Goal: Task Accomplishment & Management: Manage account settings

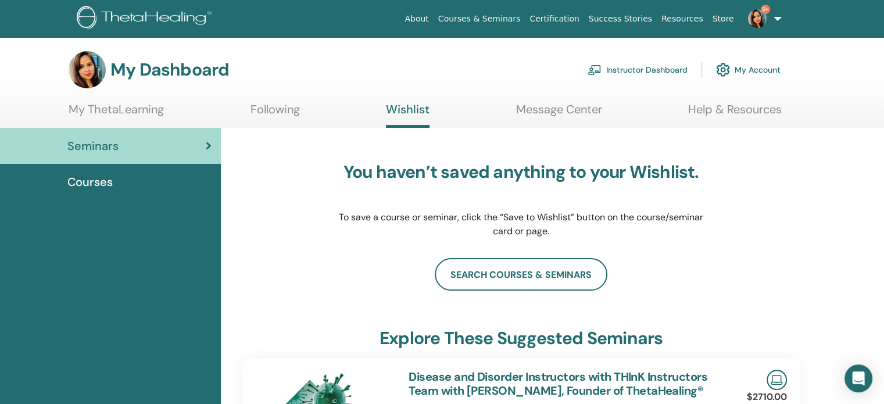
click at [654, 67] on link "Instructor Dashboard" at bounding box center [637, 70] width 100 height 26
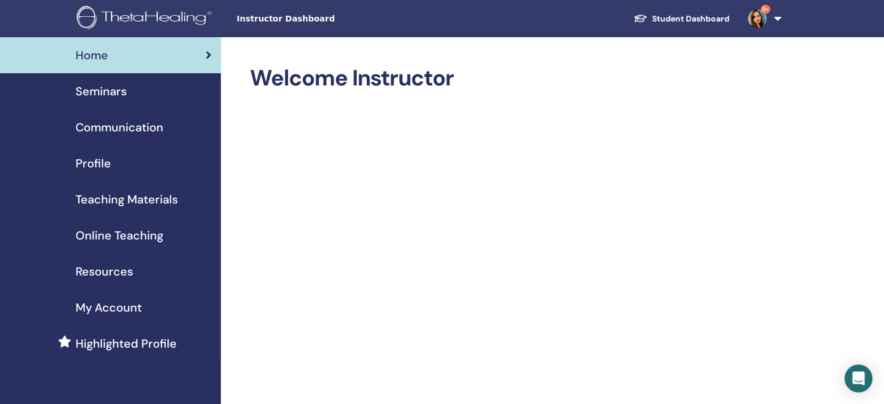
click at [99, 99] on span "Seminars" at bounding box center [101, 91] width 51 height 17
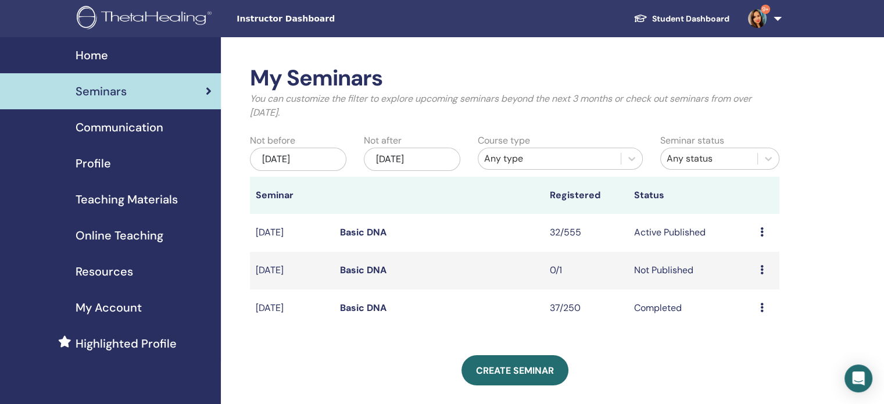
click at [566, 230] on td "32/555" at bounding box center [586, 233] width 84 height 38
click at [762, 234] on icon at bounding box center [761, 231] width 3 height 9
click at [755, 276] on link "Attendees" at bounding box center [754, 279] width 44 height 12
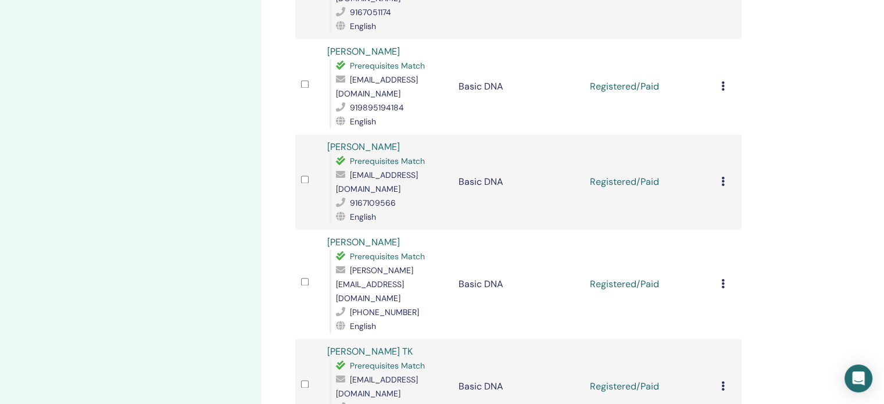
scroll to position [1694, 0]
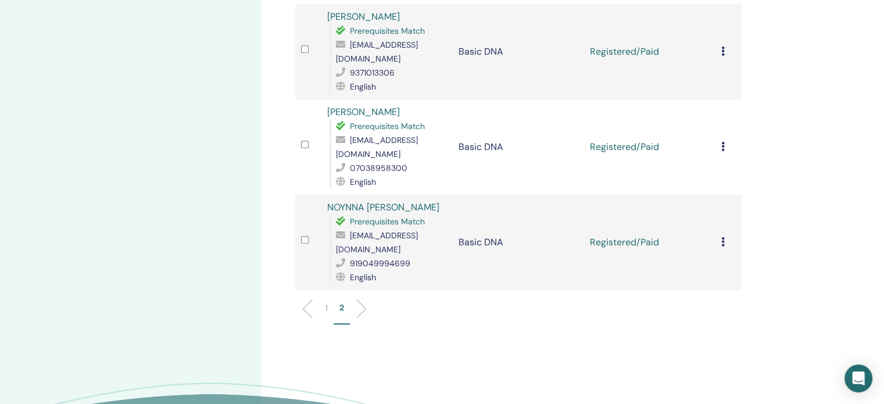
scroll to position [1104, 0]
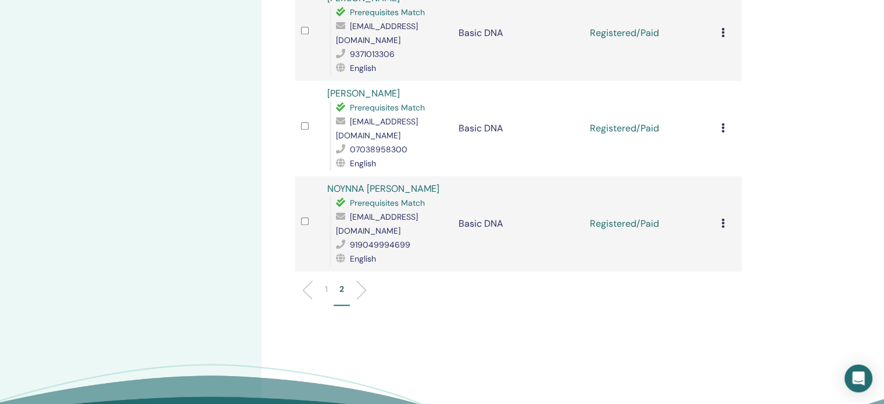
click at [327, 283] on p "1" at bounding box center [326, 289] width 3 height 12
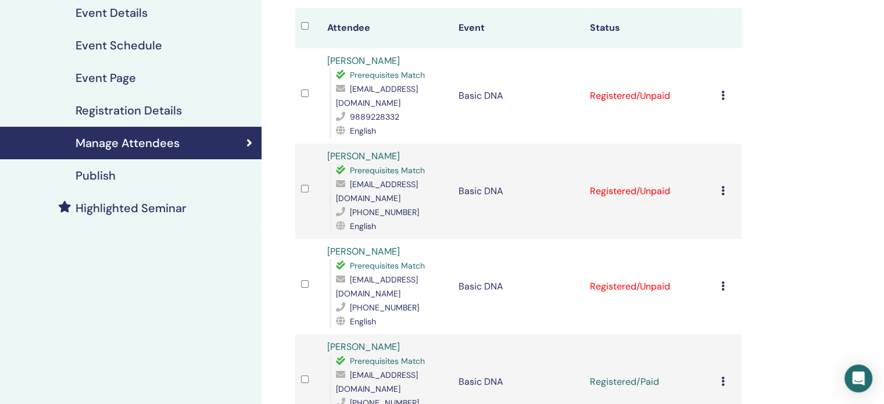
scroll to position [116, 0]
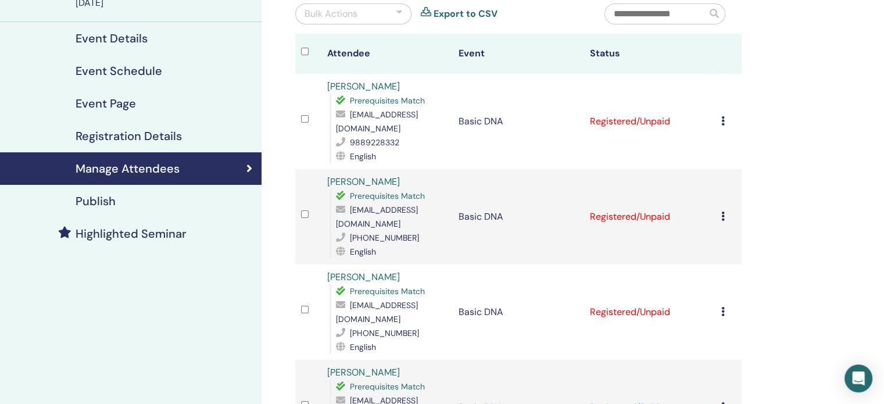
click at [723, 116] on icon at bounding box center [722, 120] width 3 height 9
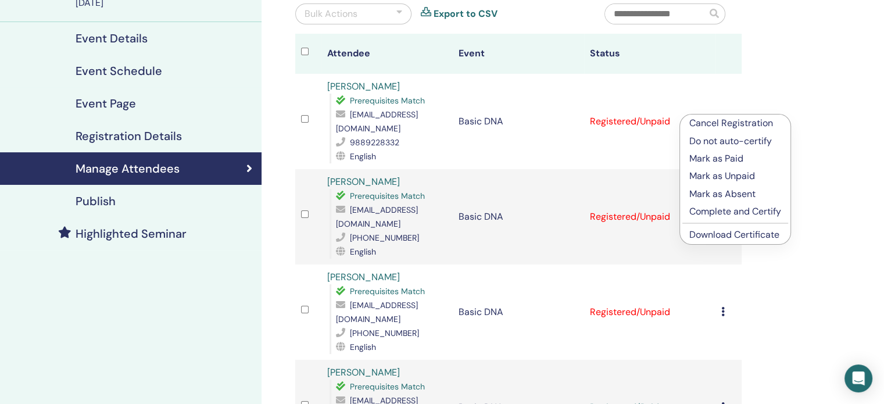
click at [722, 234] on link "Download Certificate" at bounding box center [734, 234] width 90 height 12
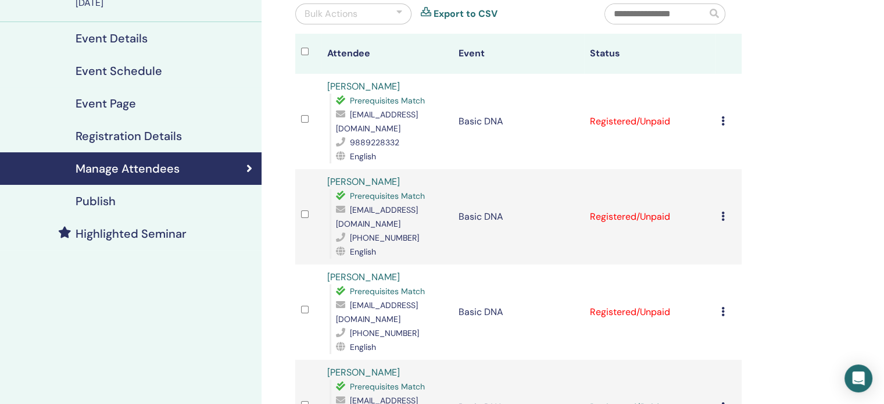
click at [723, 212] on icon at bounding box center [722, 216] width 3 height 9
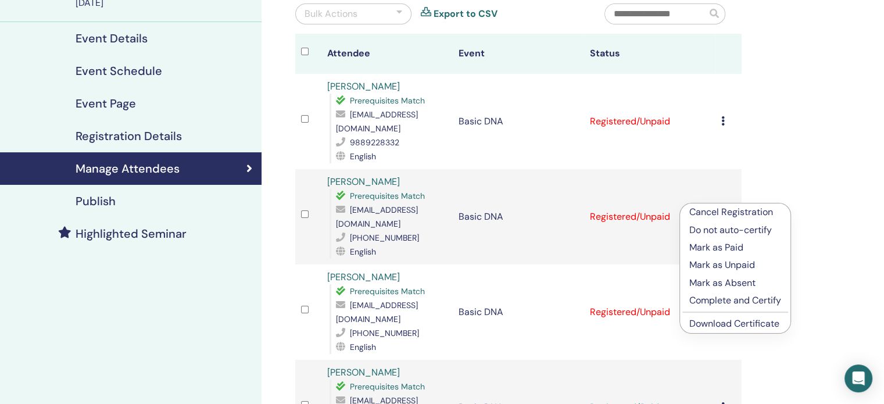
click at [711, 327] on link "Download Certificate" at bounding box center [734, 323] width 90 height 12
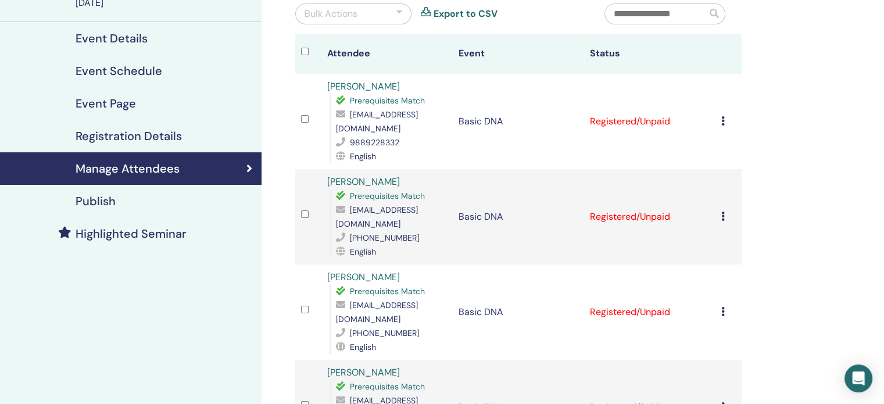
click at [721, 307] on icon at bounding box center [722, 311] width 3 height 9
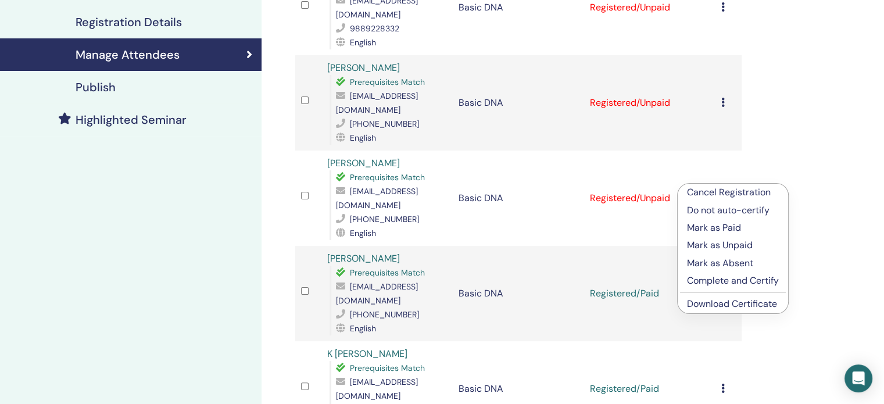
scroll to position [232, 0]
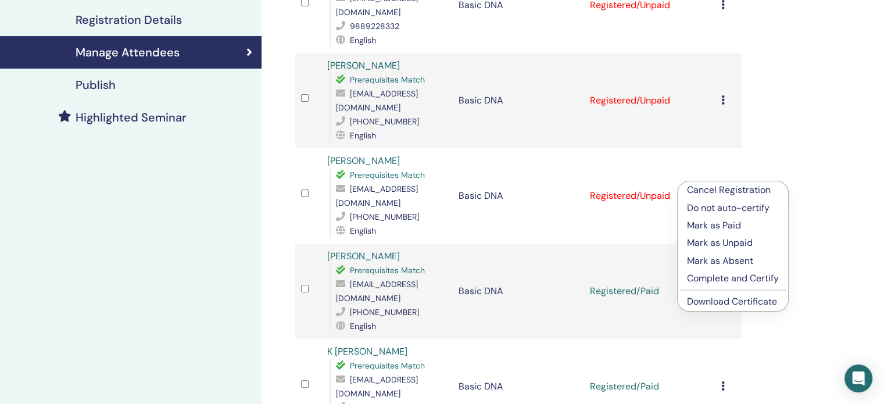
click at [725, 302] on link "Download Certificate" at bounding box center [732, 301] width 90 height 12
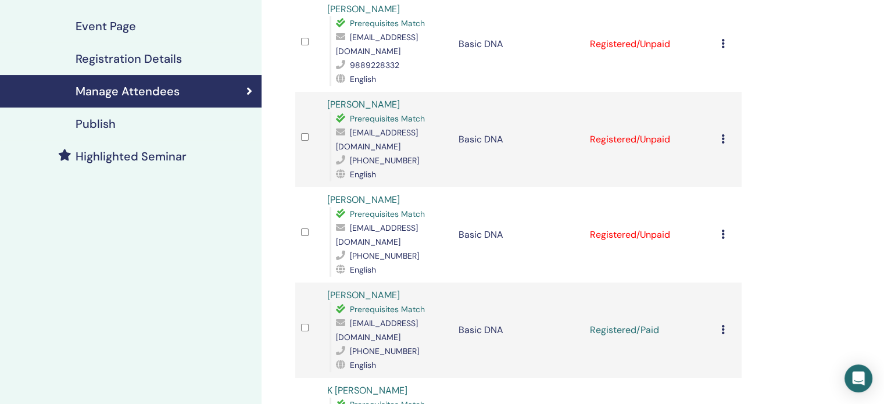
scroll to position [116, 0]
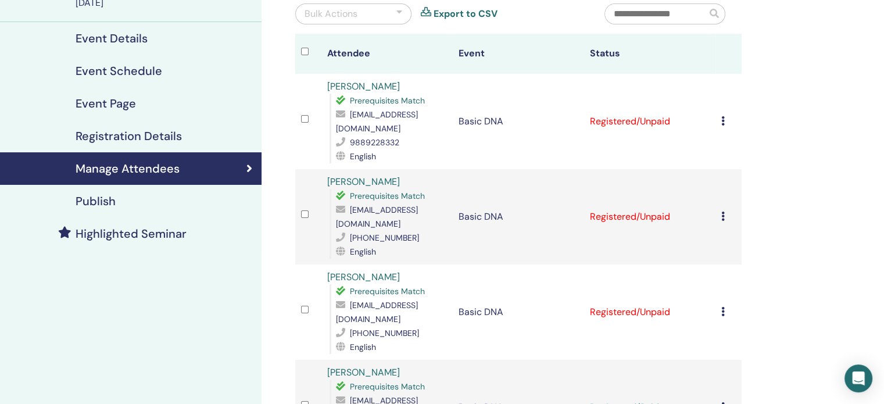
click at [721, 109] on td "Cancel Registration Do not auto-certify Mark as Paid Mark as Unpaid Mark as Abs…" at bounding box center [728, 121] width 26 height 95
click at [725, 114] on div "Cancel Registration Do not auto-certify Mark as Paid Mark as Unpaid Mark as Abs…" at bounding box center [728, 121] width 15 height 14
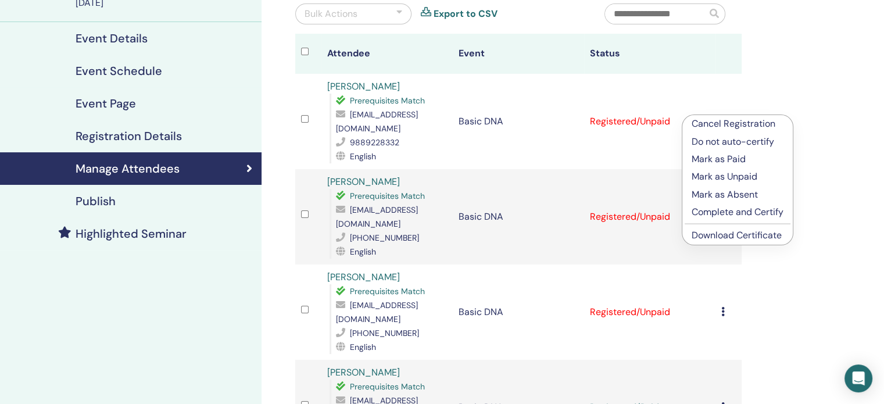
click at [724, 157] on p "Mark as Paid" at bounding box center [737, 159] width 92 height 14
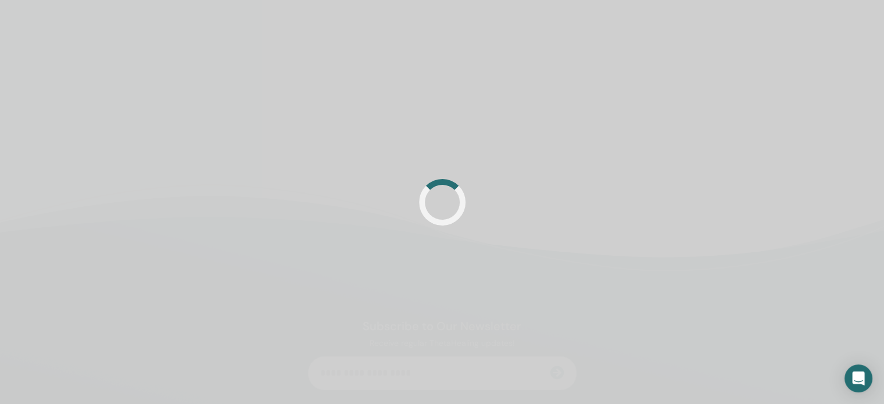
scroll to position [116, 0]
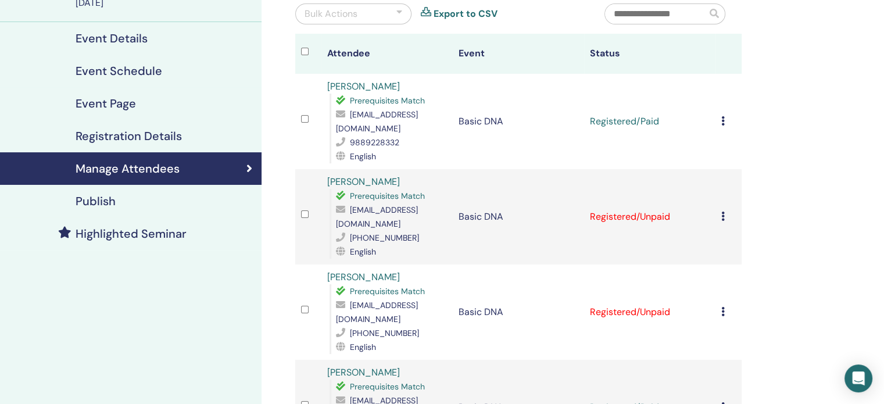
click at [399, 12] on div at bounding box center [399, 14] width 6 height 14
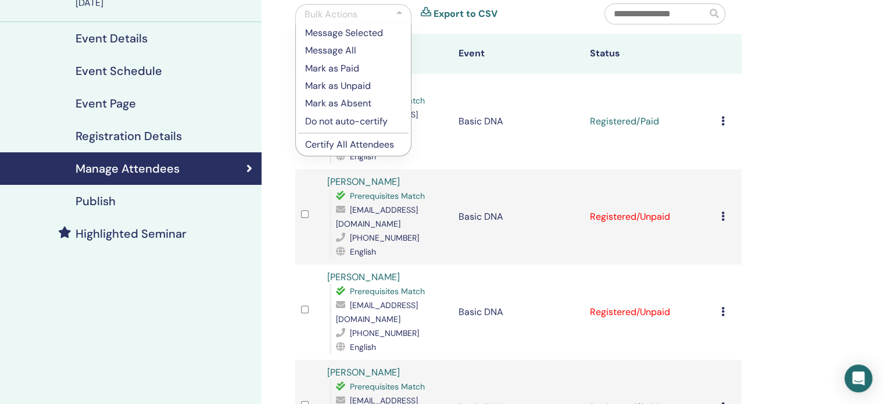
click at [339, 68] on p "Mark as Paid" at bounding box center [353, 69] width 96 height 14
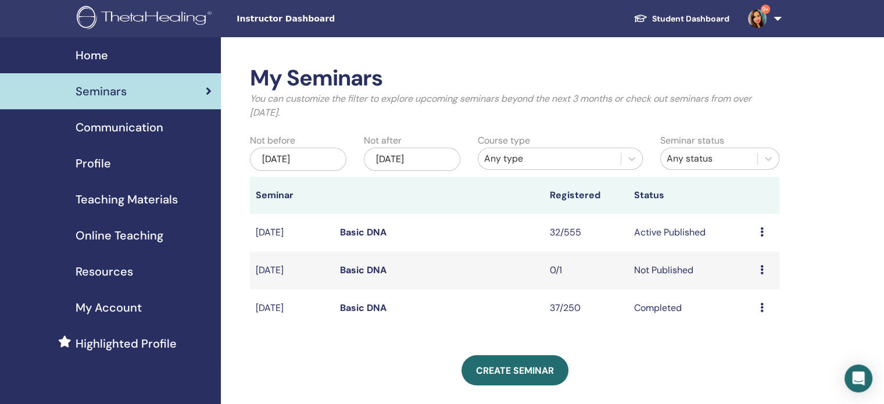
click at [372, 311] on link "Basic DNA" at bounding box center [363, 308] width 46 height 12
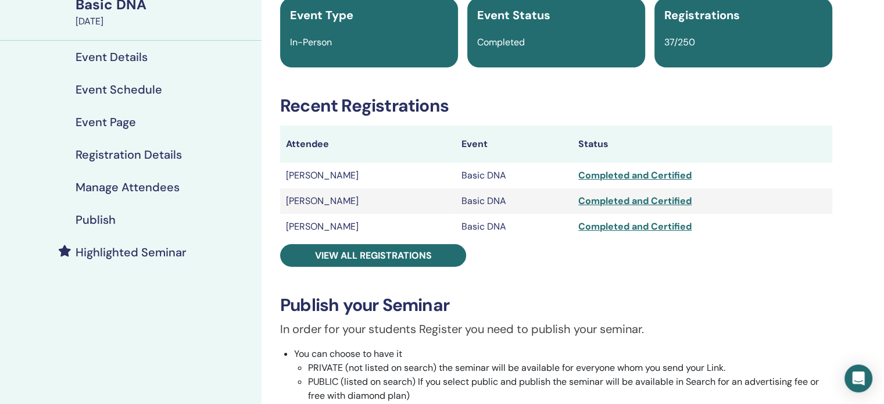
scroll to position [116, 0]
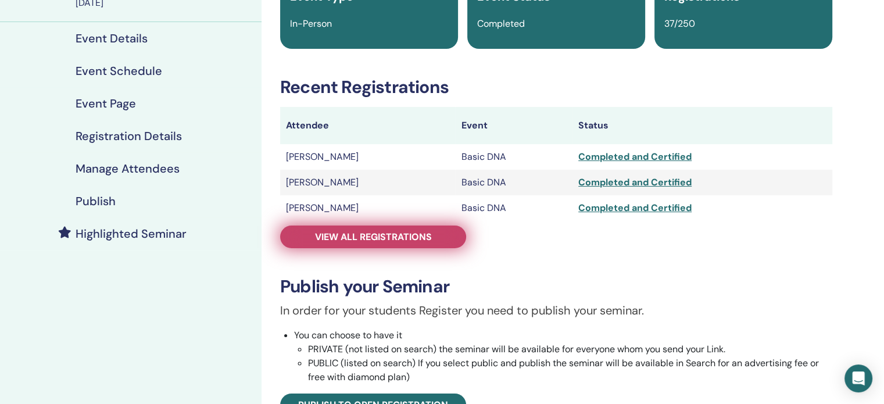
click at [312, 243] on link "View all registrations" at bounding box center [373, 236] width 186 height 23
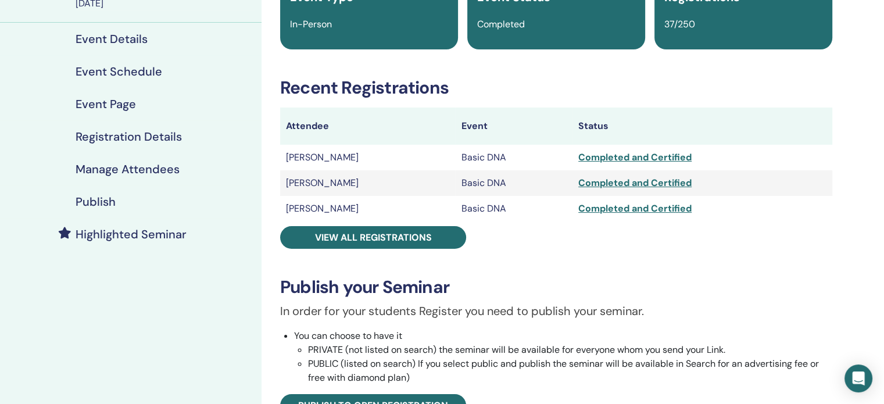
scroll to position [116, 0]
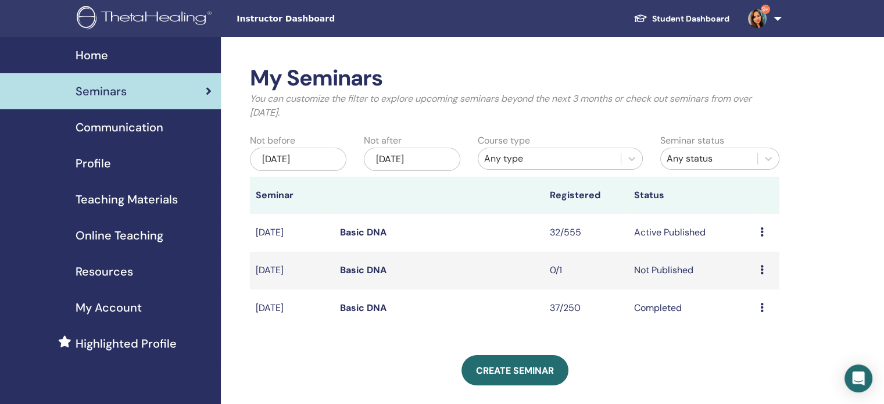
click at [760, 230] on icon at bounding box center [761, 231] width 3 height 9
click at [761, 274] on link "Attendees" at bounding box center [752, 274] width 44 height 12
click at [760, 306] on icon at bounding box center [761, 307] width 3 height 9
click at [747, 335] on link "Attendees" at bounding box center [751, 333] width 44 height 12
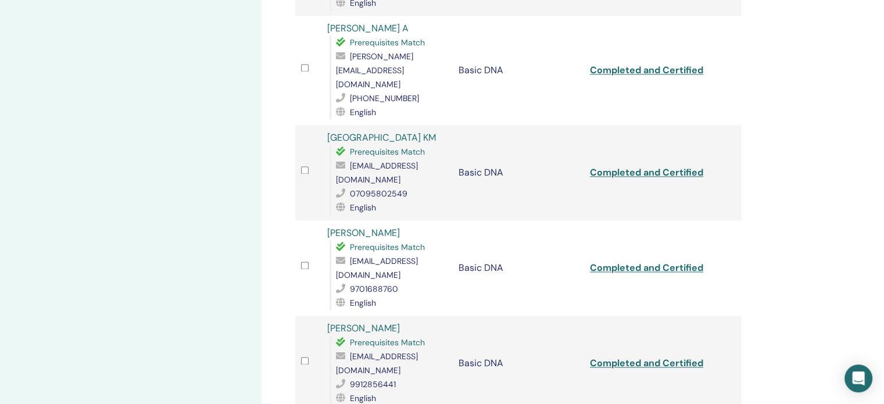
scroll to position [1743, 0]
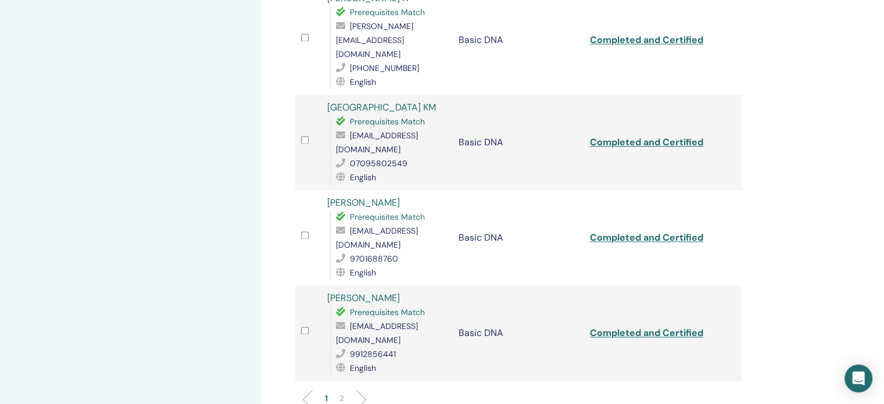
click at [343, 392] on p "2" at bounding box center [341, 398] width 5 height 12
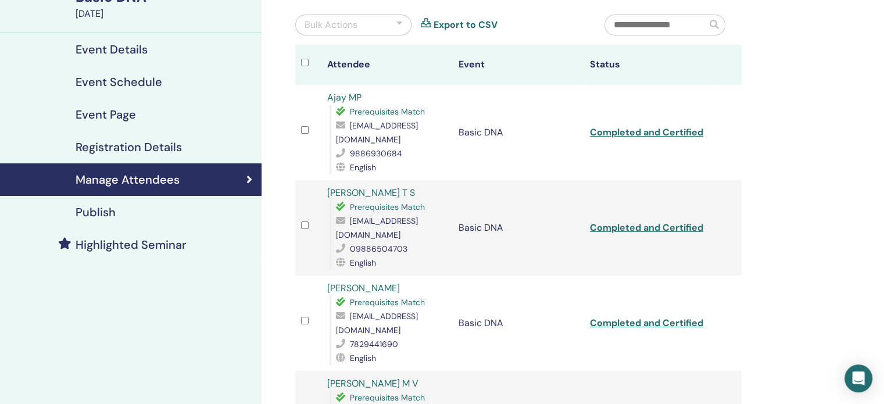
scroll to position [58, 0]
